Goal: Transaction & Acquisition: Subscribe to service/newsletter

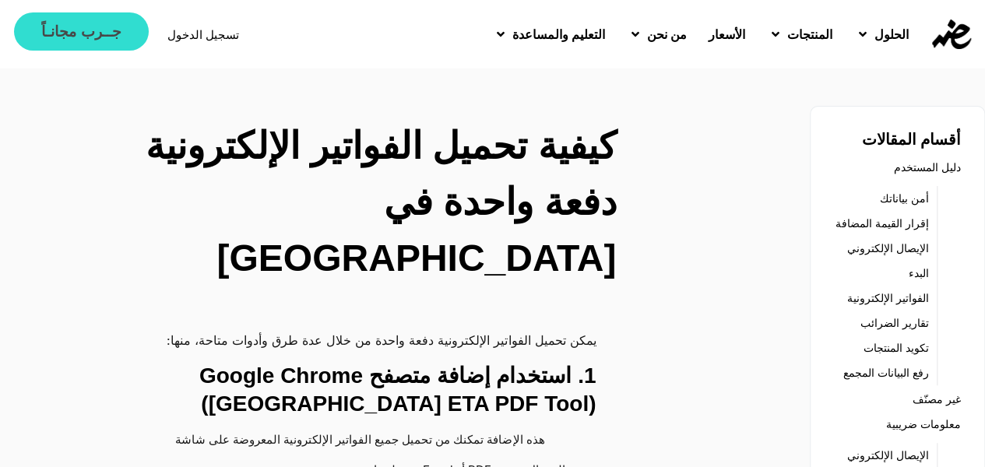
click at [53, 34] on span "جــرب مجانـاً" at bounding box center [80, 31] width 79 height 15
